Goal: Task Accomplishment & Management: Manage account settings

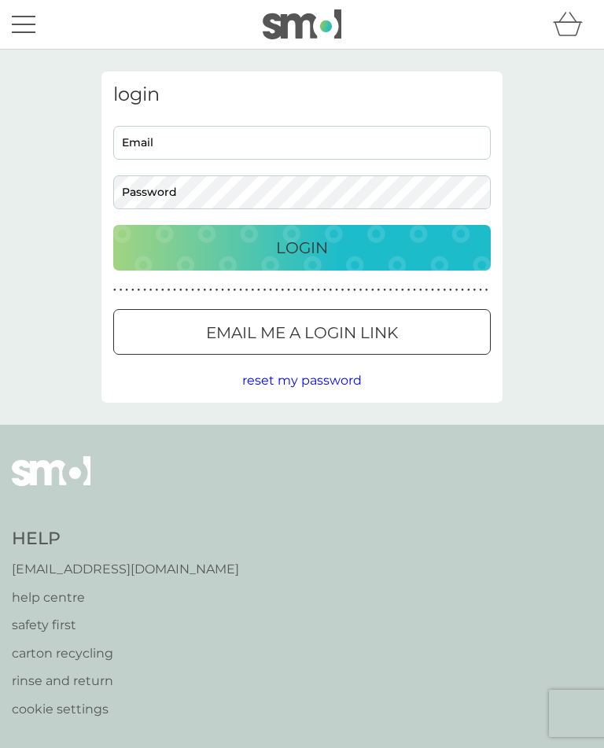
click at [278, 149] on input "Email" at bounding box center [302, 143] width 378 height 34
type input "fionaelsadent@googlemail.com"
click at [302, 247] on button "Login" at bounding box center [302, 248] width 378 height 46
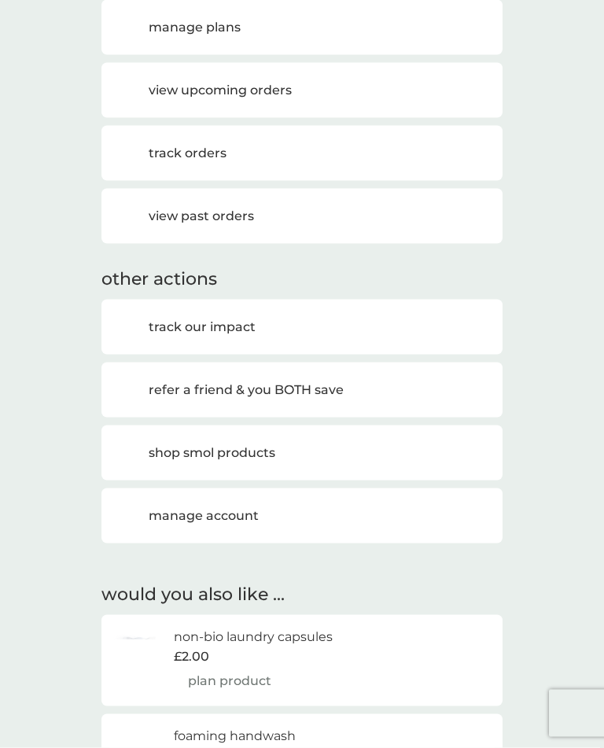
scroll to position [329, 0]
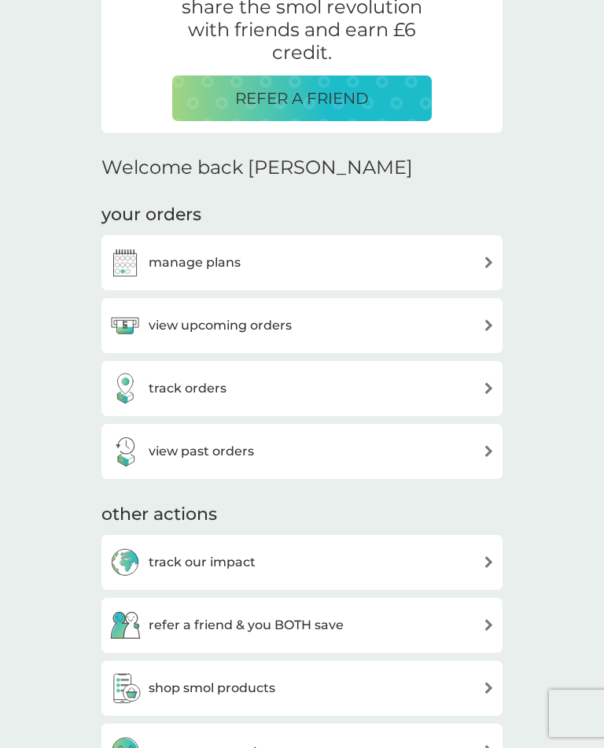
click at [492, 315] on div "view upcoming orders" at bounding box center [301, 325] width 385 height 31
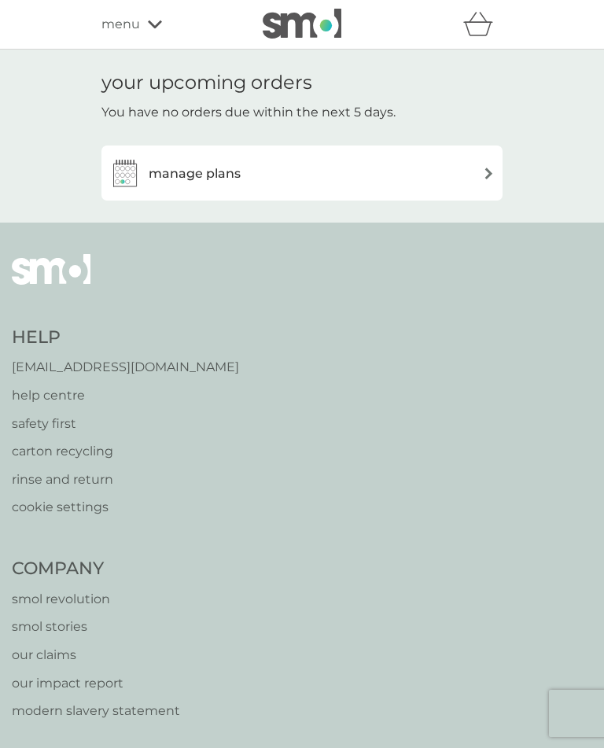
click at [492, 178] on img at bounding box center [489, 174] width 12 height 12
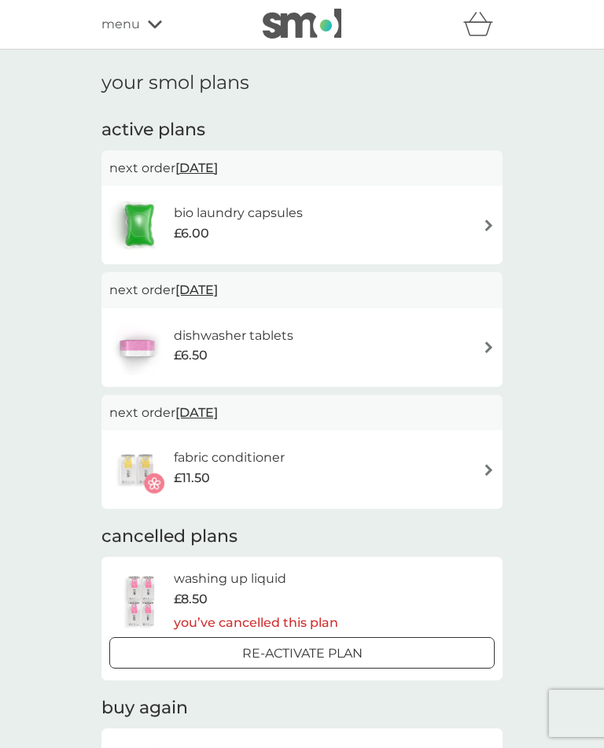
click at [483, 223] on img at bounding box center [489, 225] width 12 height 12
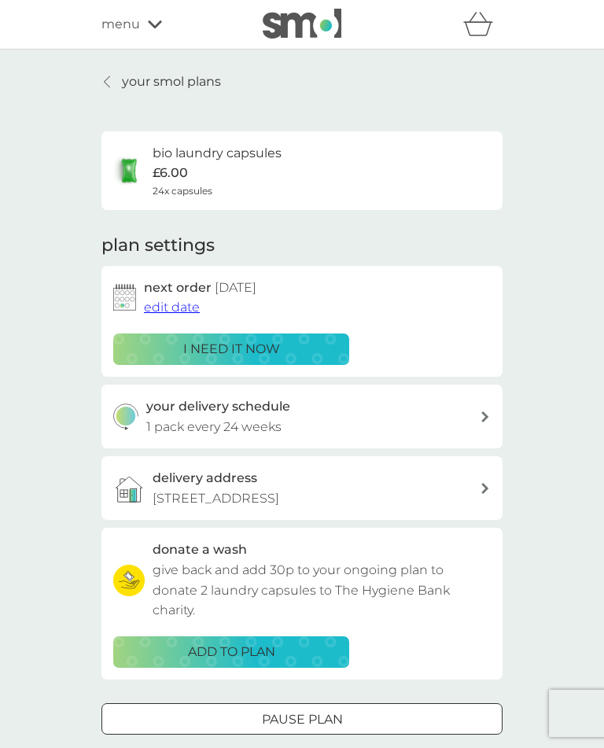
click at [274, 349] on p "i need it now" at bounding box center [231, 349] width 97 height 20
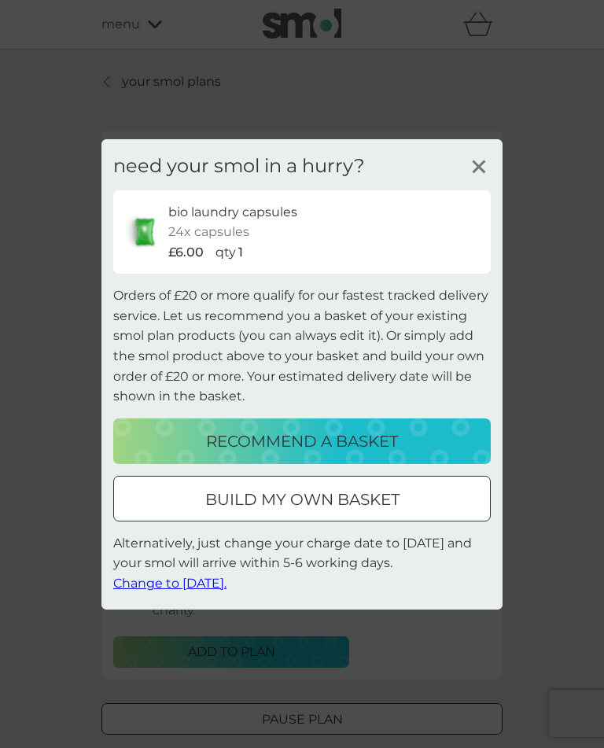
click at [194, 591] on span "Change to [DATE]." at bounding box center [169, 583] width 113 height 15
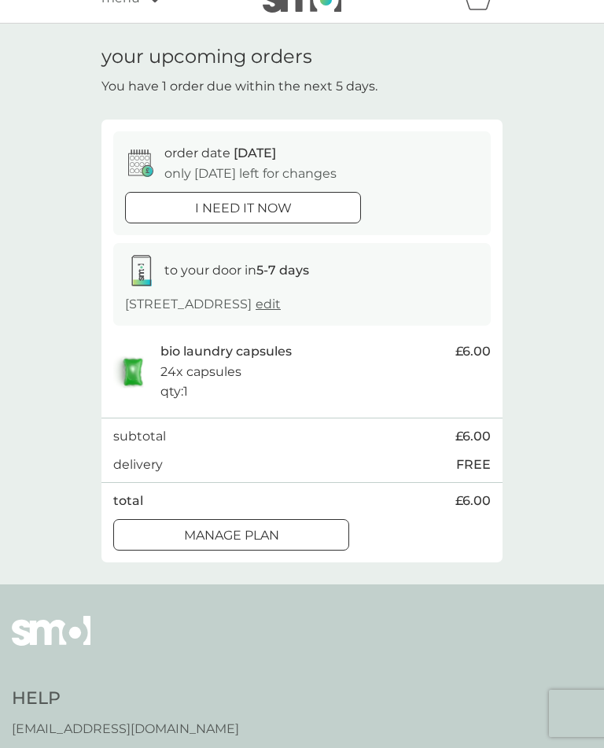
scroll to position [6, 0]
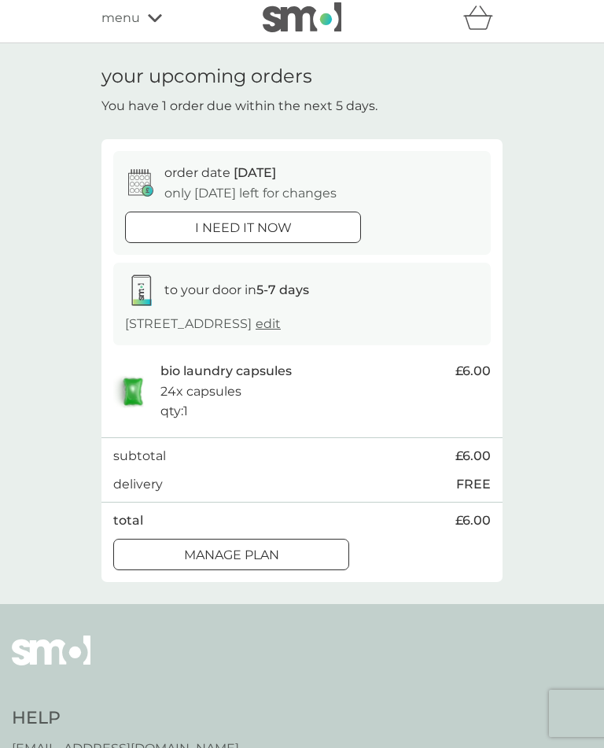
scroll to position [6, 0]
